Goal: Find specific page/section: Find specific page/section

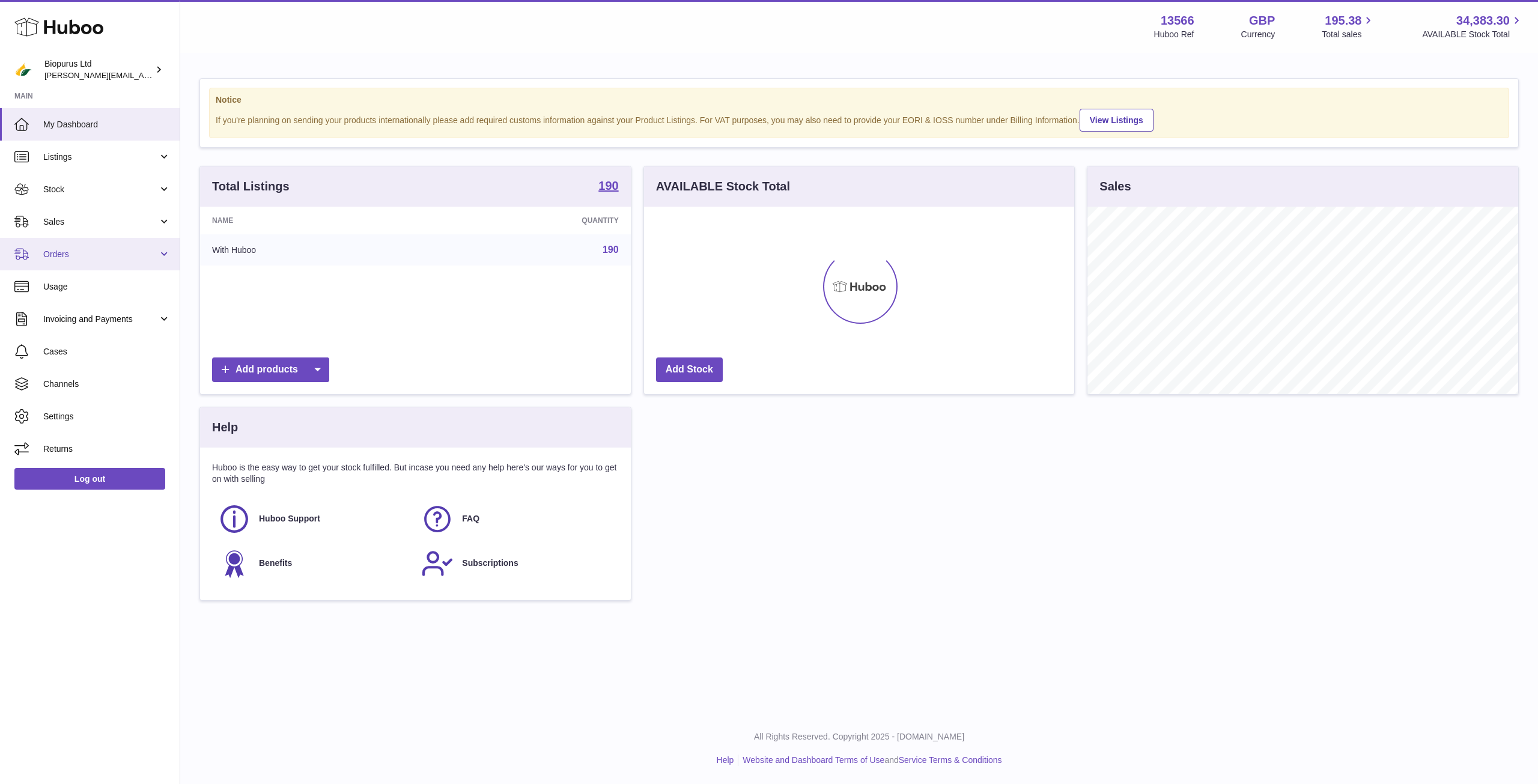
scroll to position [187, 430]
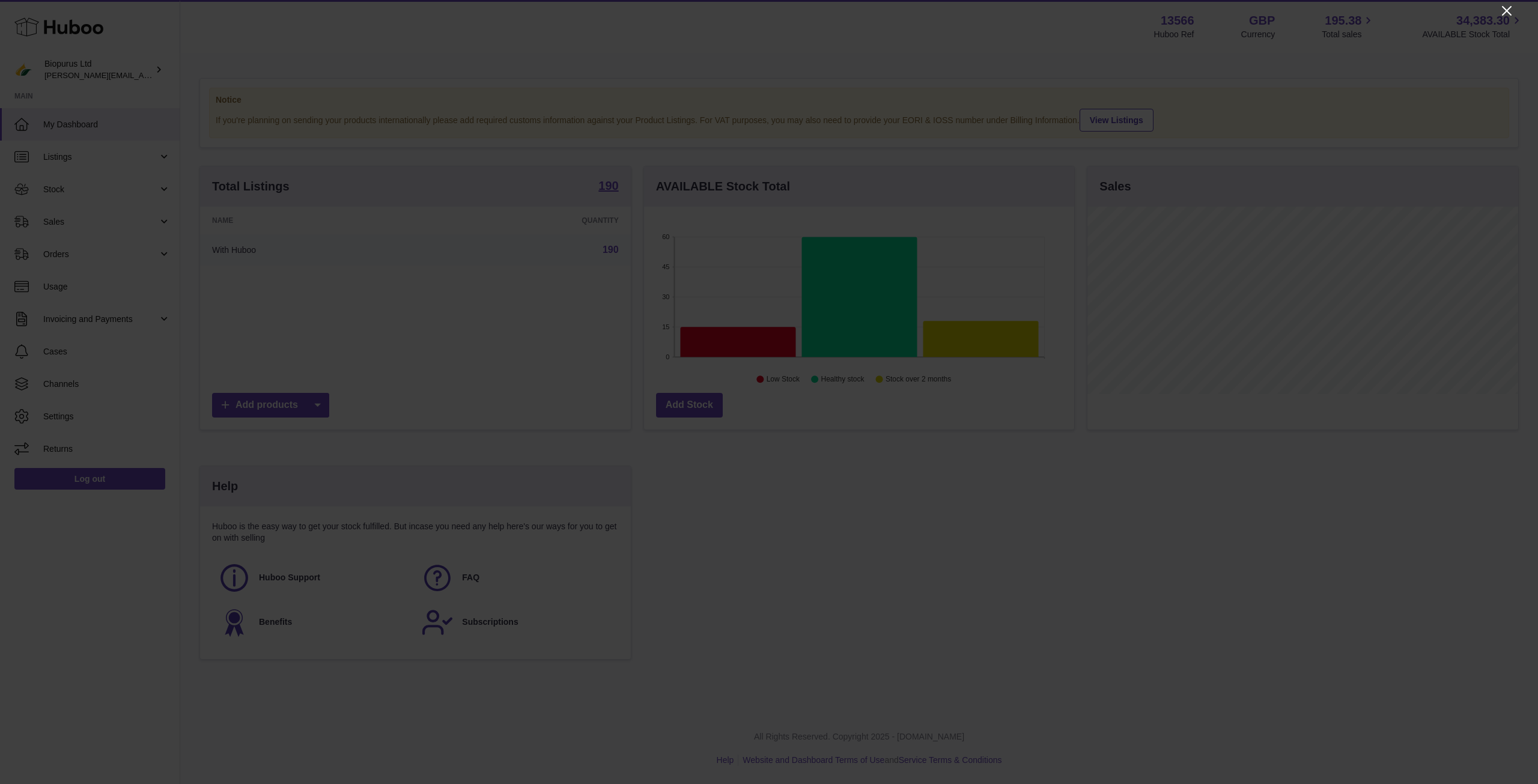
click at [1501, 11] on icon "Close" at bounding box center [1507, 11] width 15 height 15
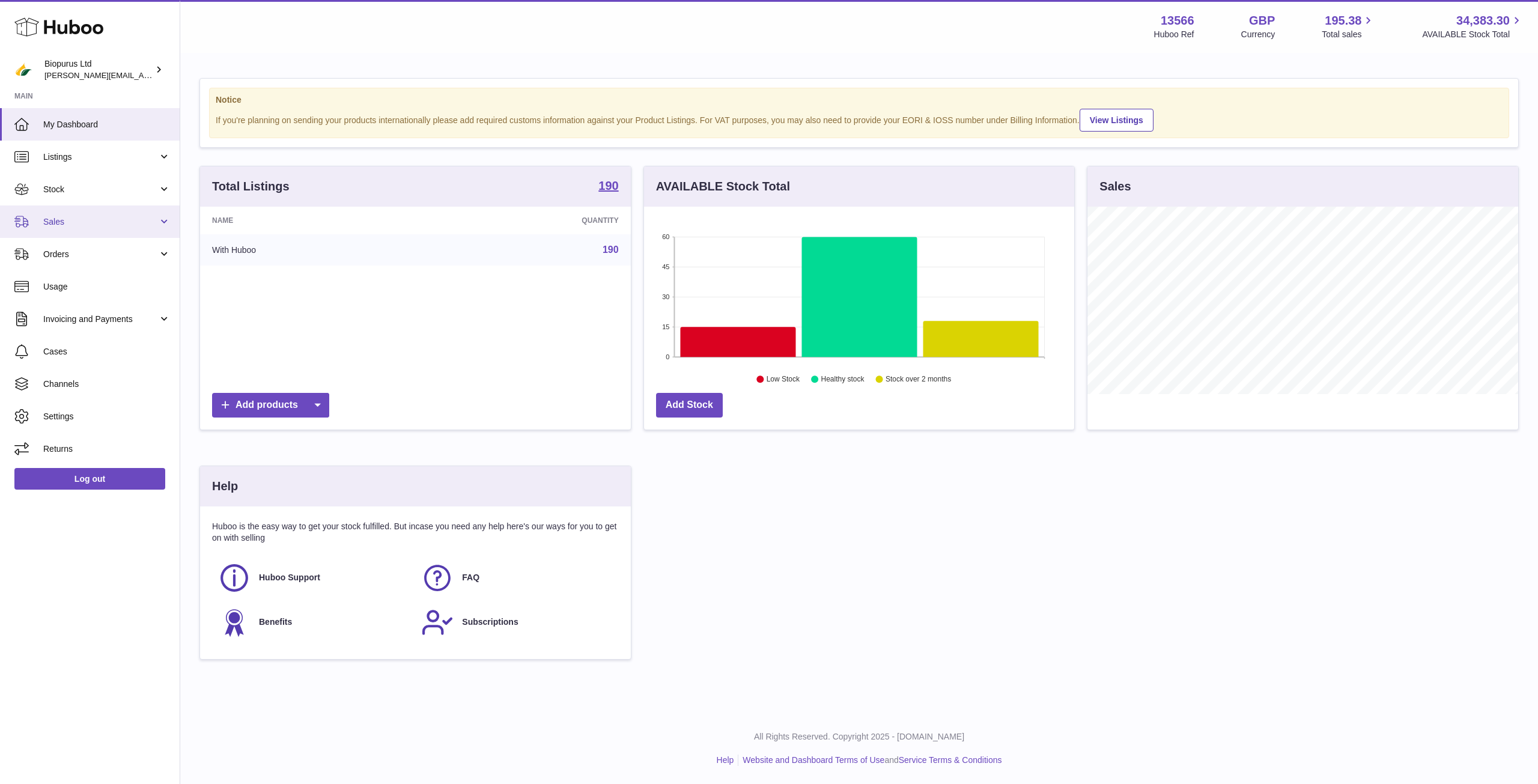
click at [69, 224] on span "Sales" at bounding box center [100, 222] width 115 height 11
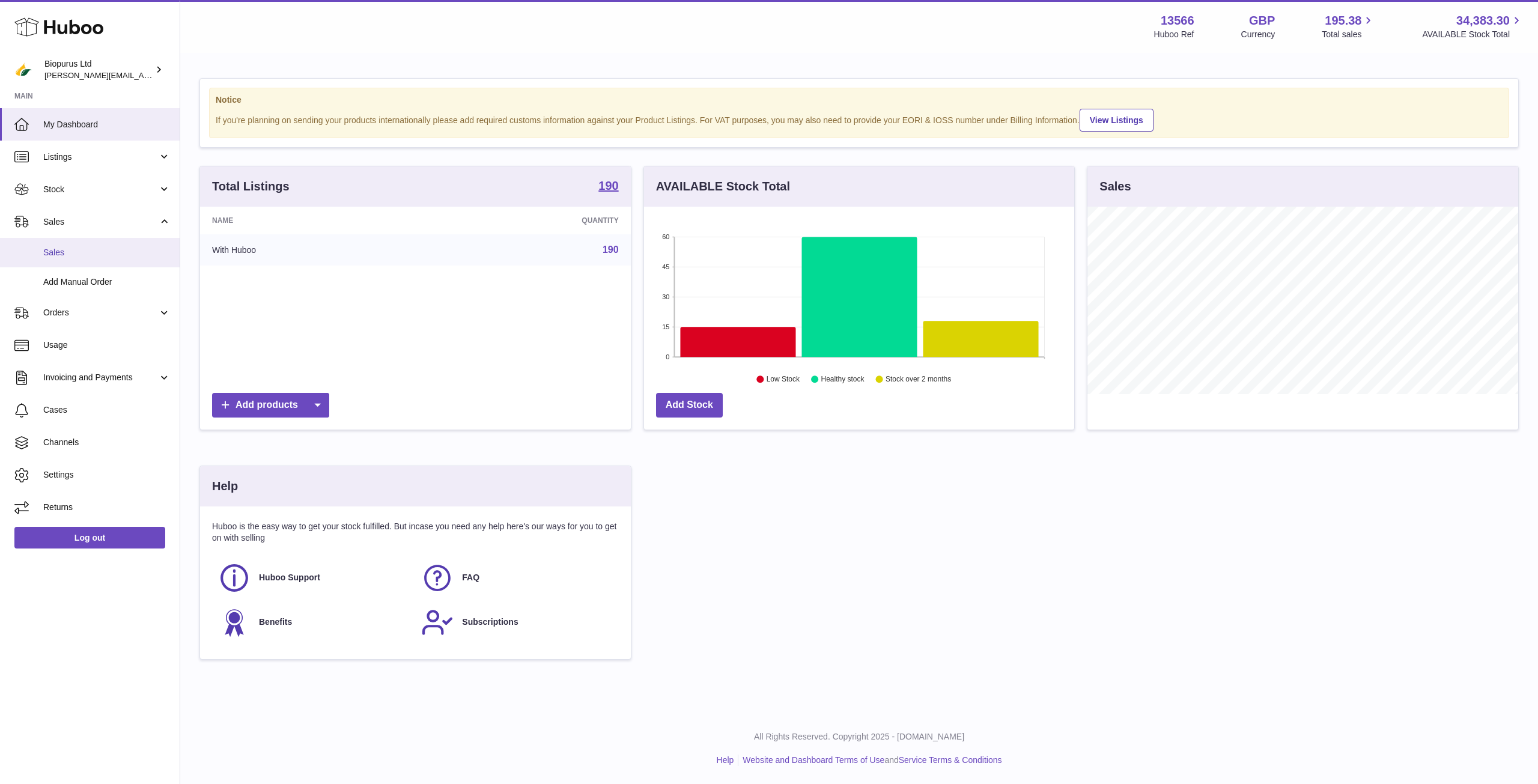
click at [75, 249] on span "Sales" at bounding box center [106, 253] width 127 height 11
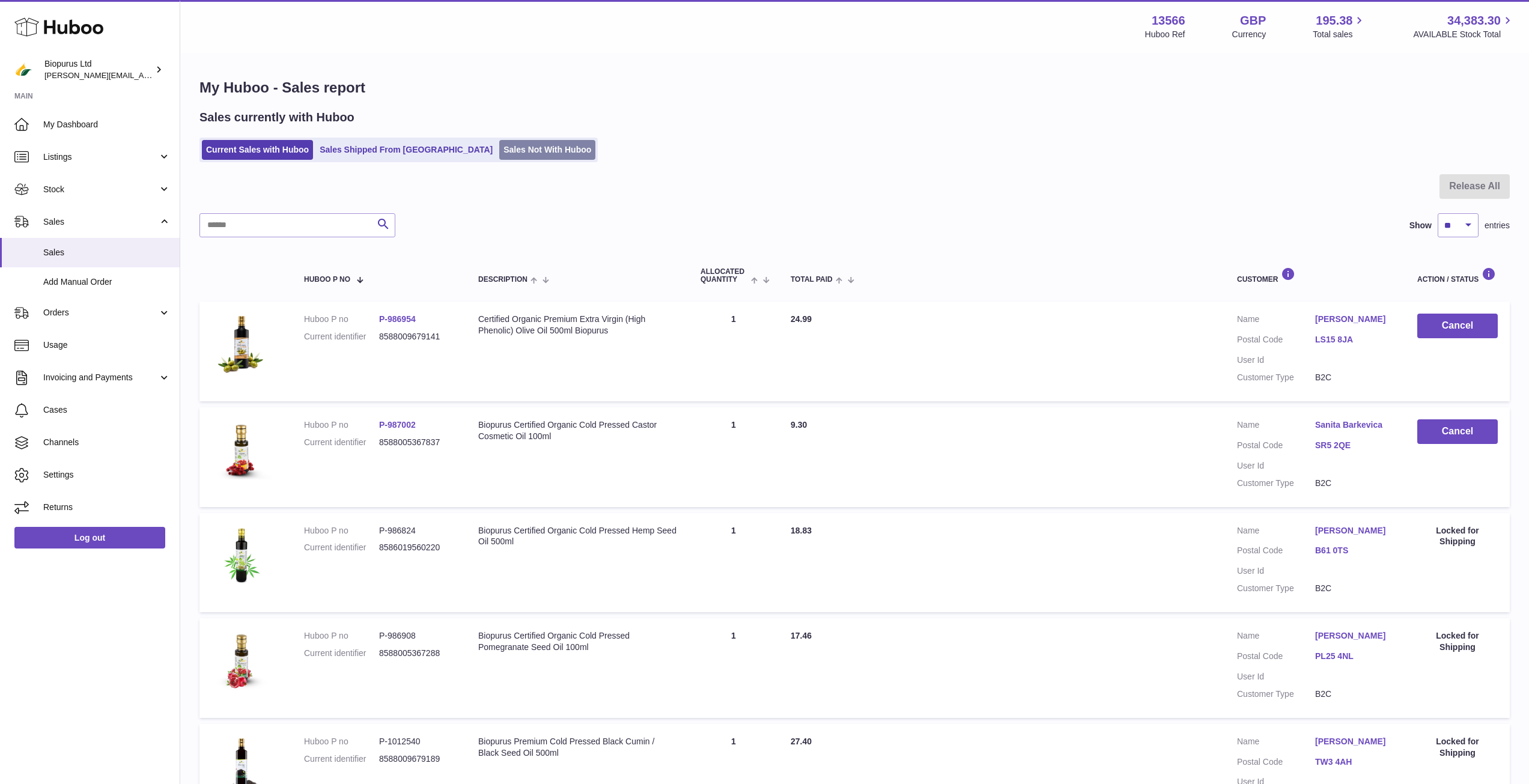
click at [490, 156] on ul "Current Sales with Huboo Sales Shipped From Huboo Sales Not With Huboo" at bounding box center [399, 150] width 399 height 24
click at [499, 156] on link "Sales Not With Huboo" at bounding box center [547, 150] width 96 height 19
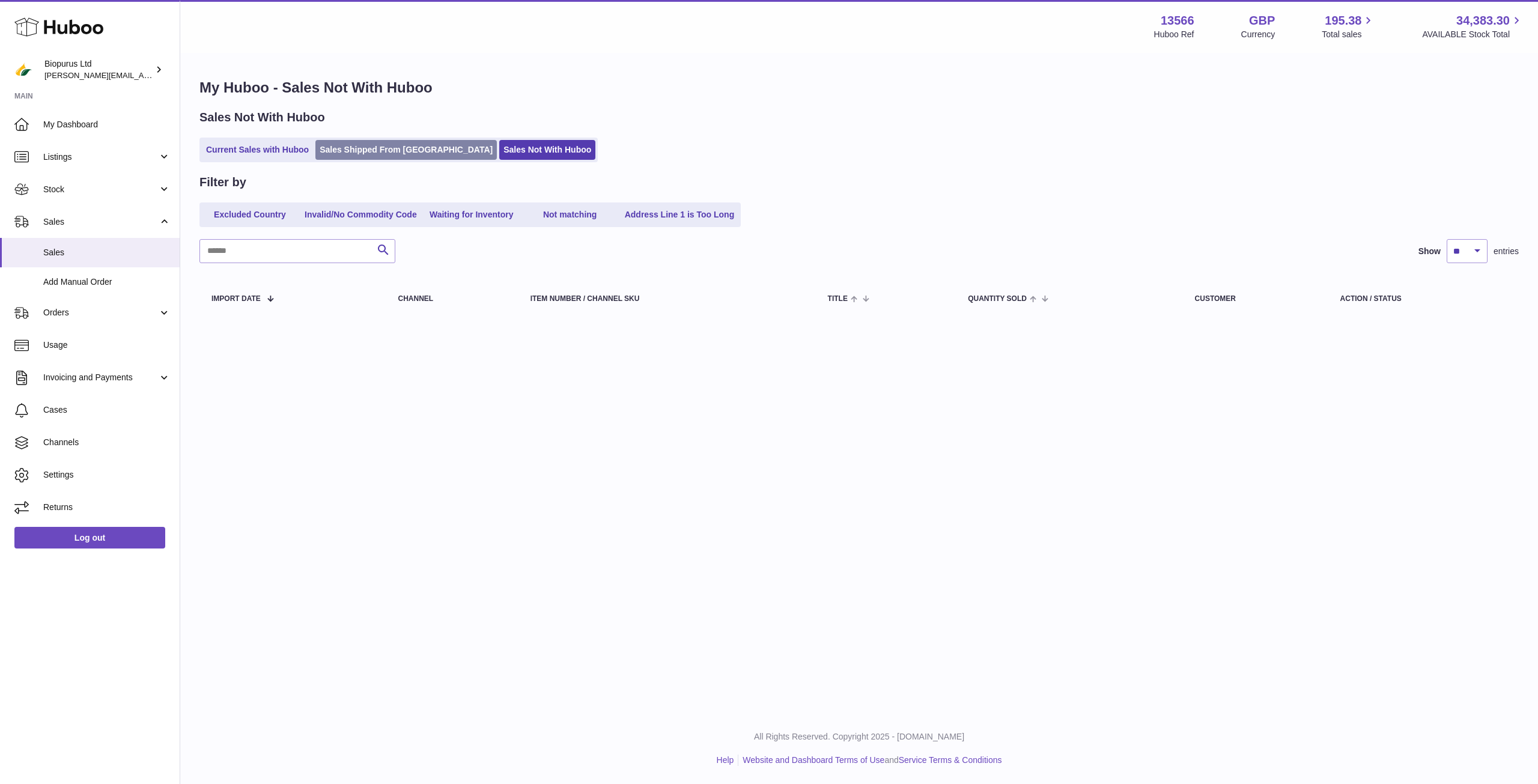
click at [396, 156] on link "Sales Shipped From [GEOGRAPHIC_DATA]" at bounding box center [406, 150] width 182 height 19
